Goal: Information Seeking & Learning: Check status

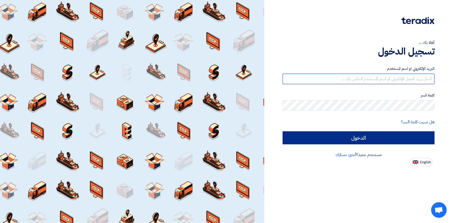
type input "[PERSON_NAME][EMAIL_ADDRESS][PERSON_NAME][DOMAIN_NAME]"
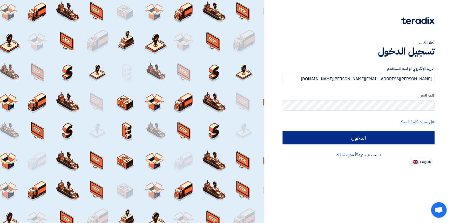
click at [360, 137] on input "الدخول" at bounding box center [359, 137] width 152 height 13
type input "Sign in"
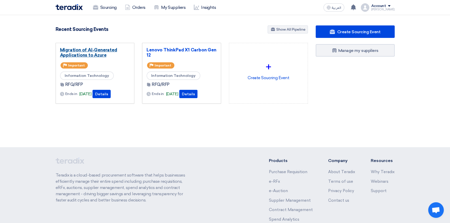
click at [90, 52] on link "Migration of AI-Generated Applications to Azure" at bounding box center [95, 52] width 70 height 10
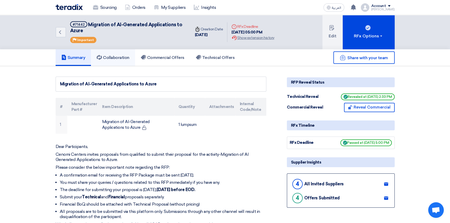
click at [117, 57] on h5 "Collaboration" at bounding box center [113, 57] width 33 height 5
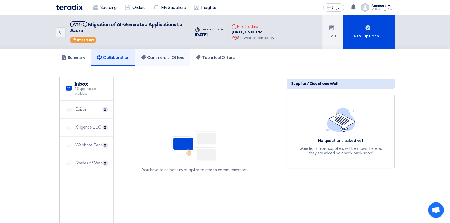
click at [155, 57] on h5 "Commercial Offers" at bounding box center [163, 57] width 44 height 5
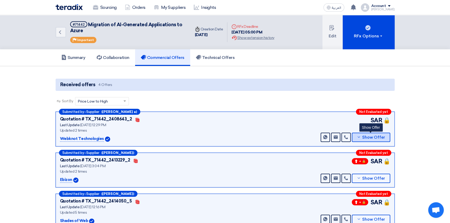
click at [372, 140] on button "Show Offer" at bounding box center [371, 137] width 38 height 9
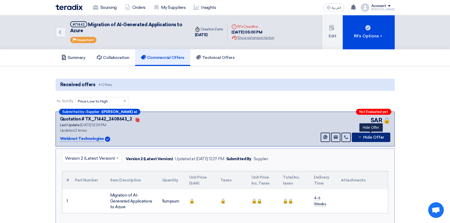
click at [372, 140] on button "Hide Offer" at bounding box center [371, 137] width 38 height 9
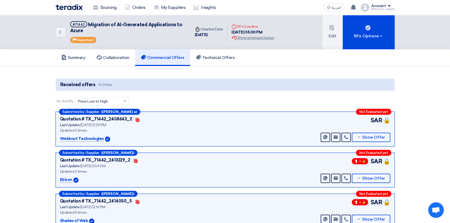
click at [72, 9] on img at bounding box center [69, 7] width 27 height 6
